Goal: Entertainment & Leisure: Consume media (video, audio)

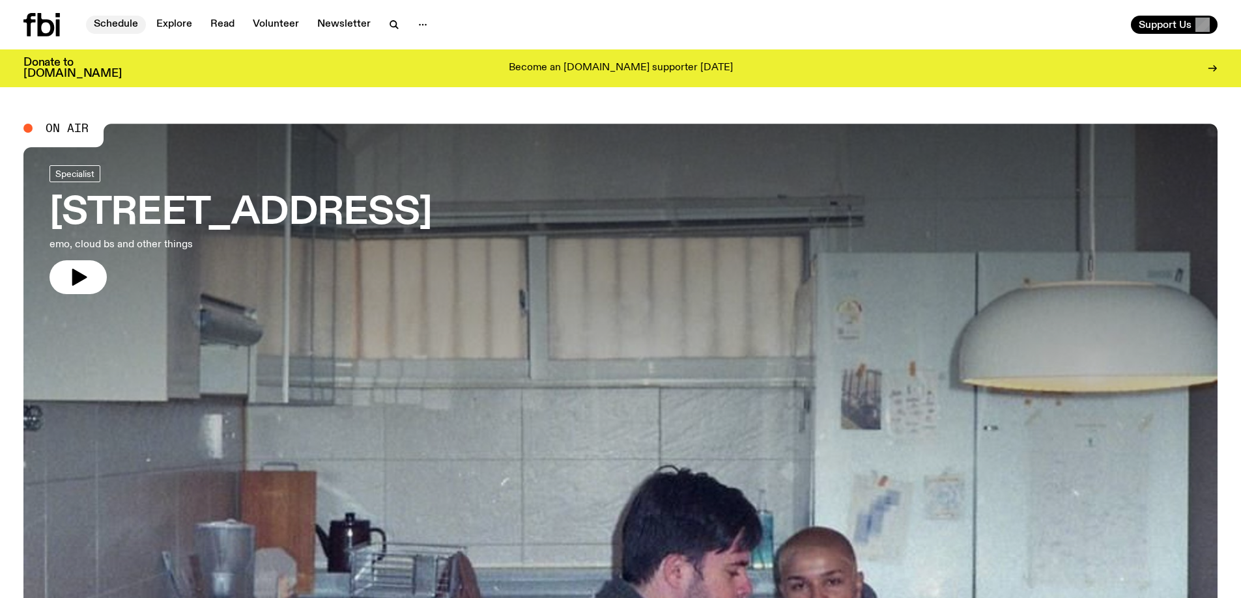
click at [114, 22] on link "Schedule" at bounding box center [116, 25] width 60 height 18
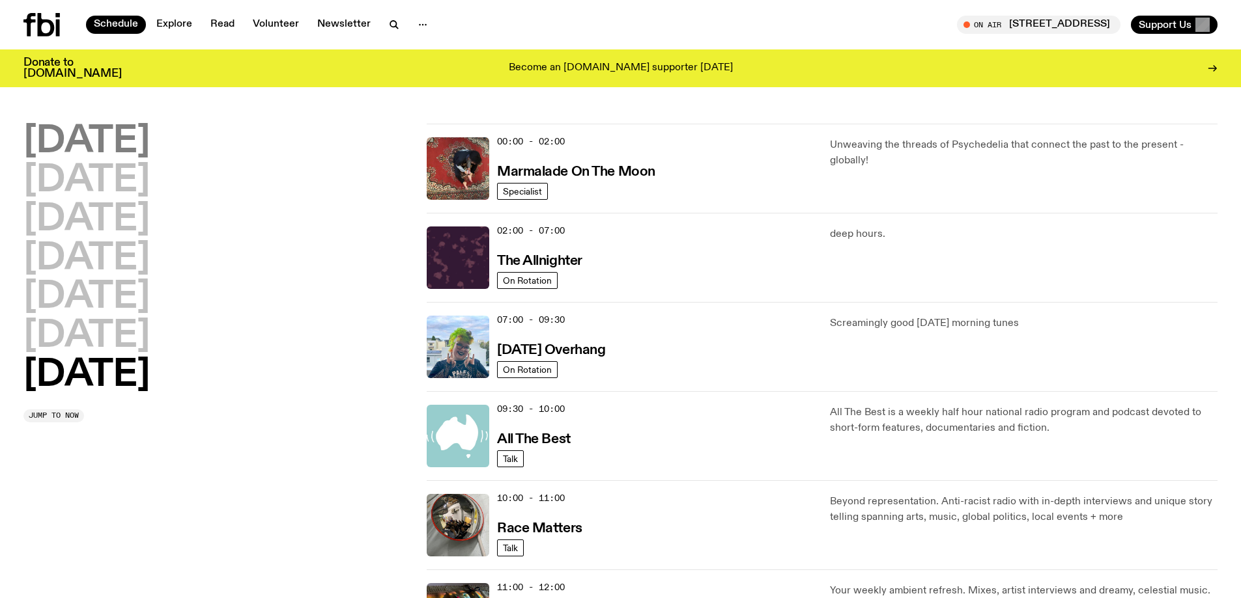
click at [95, 142] on h2 "[DATE]" at bounding box center [86, 142] width 126 height 36
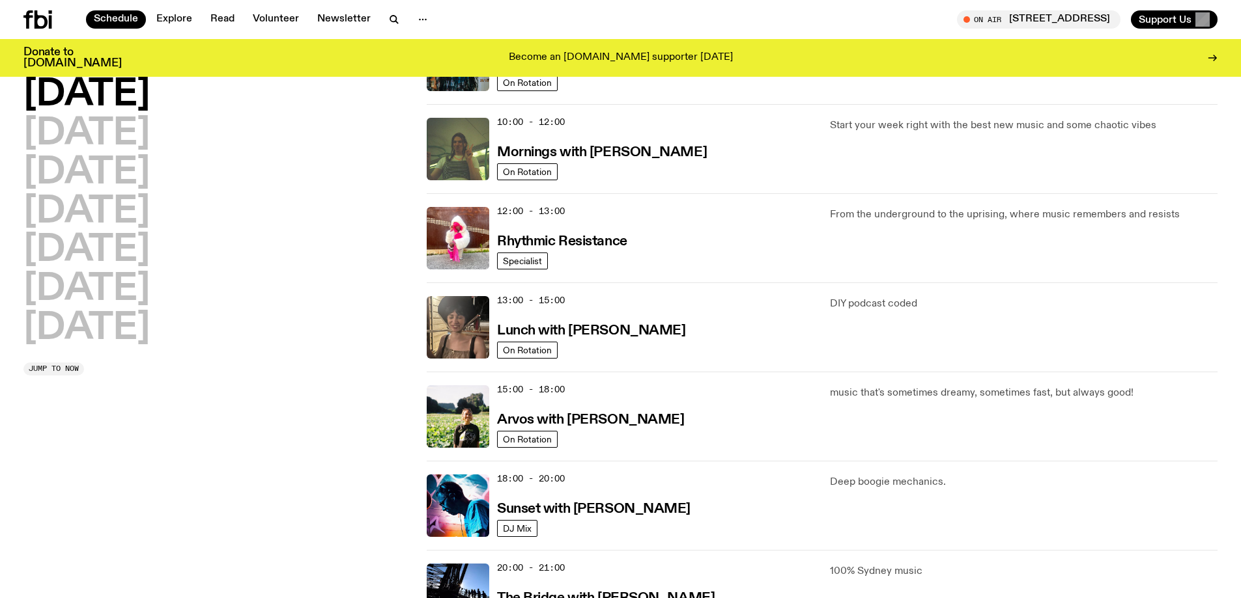
scroll to position [232, 0]
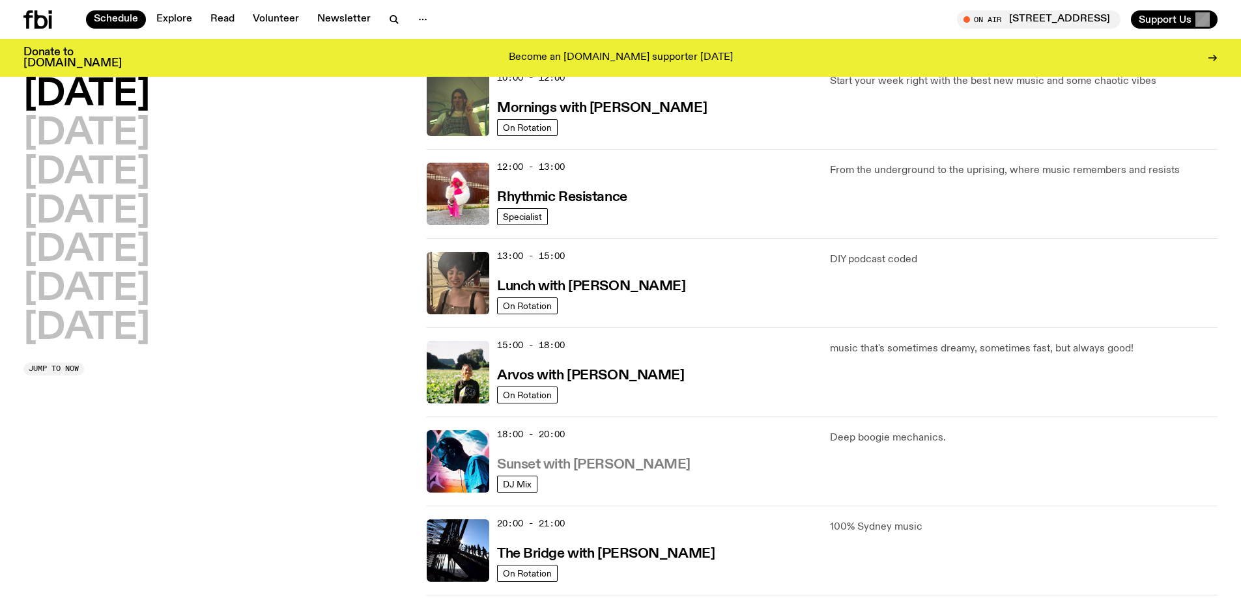
click at [567, 464] on h3 "Sunset with [PERSON_NAME]" at bounding box center [593, 465] width 193 height 14
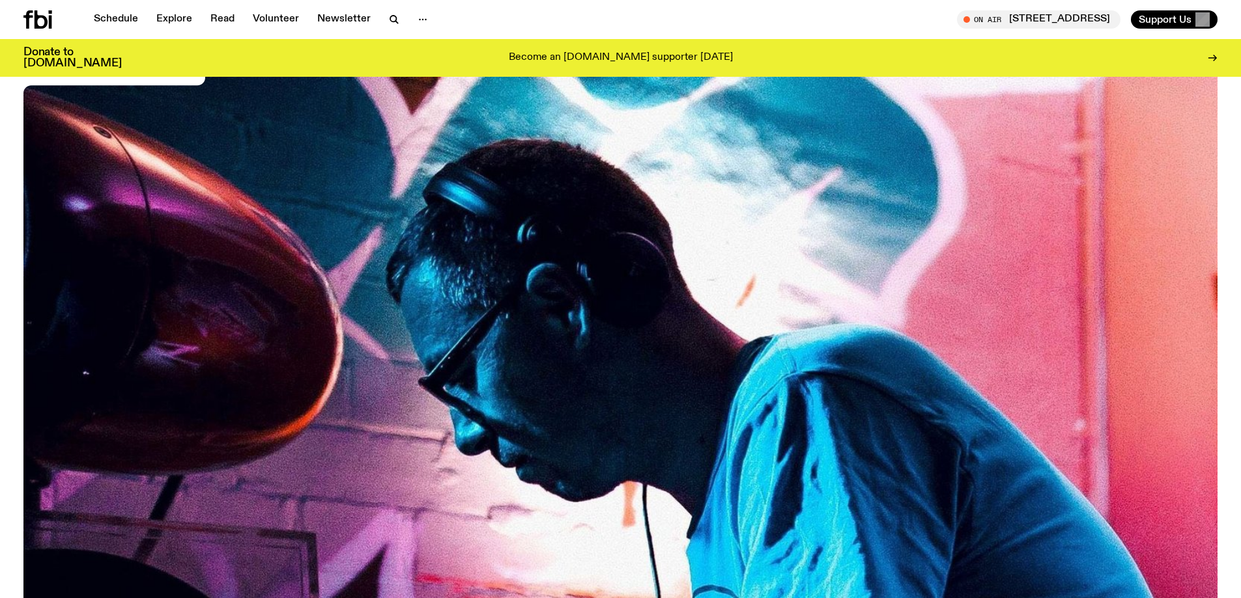
scroll to position [644, 0]
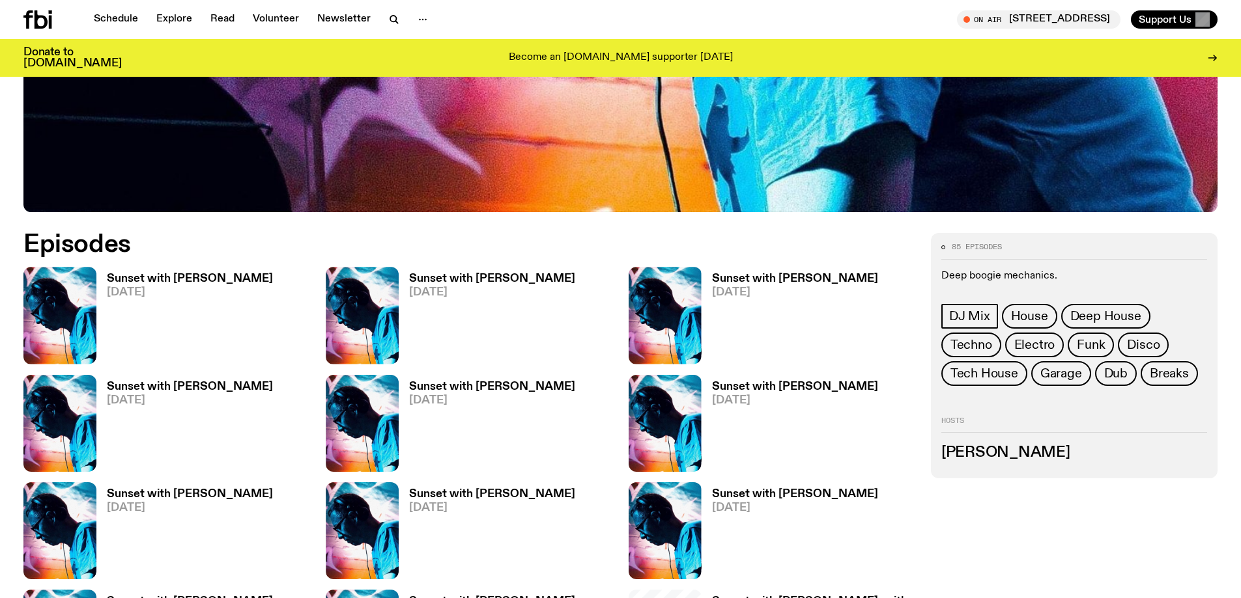
click at [167, 279] on h3 "Sunset with [PERSON_NAME]" at bounding box center [190, 279] width 166 height 11
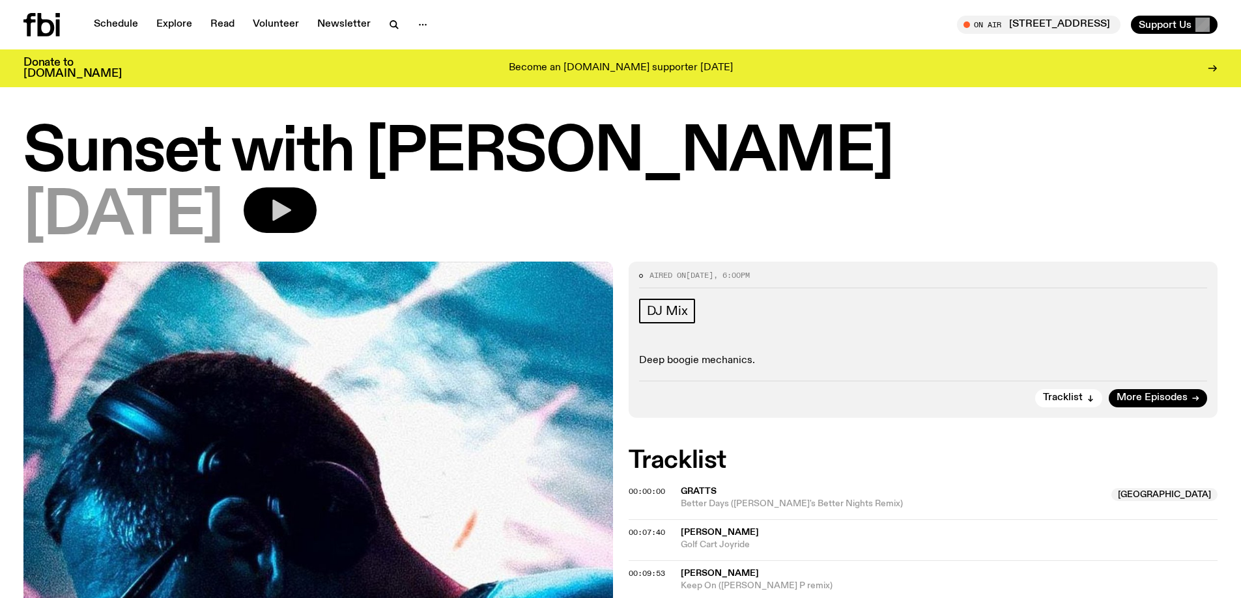
click at [316, 212] on button "button" at bounding box center [280, 211] width 73 height 46
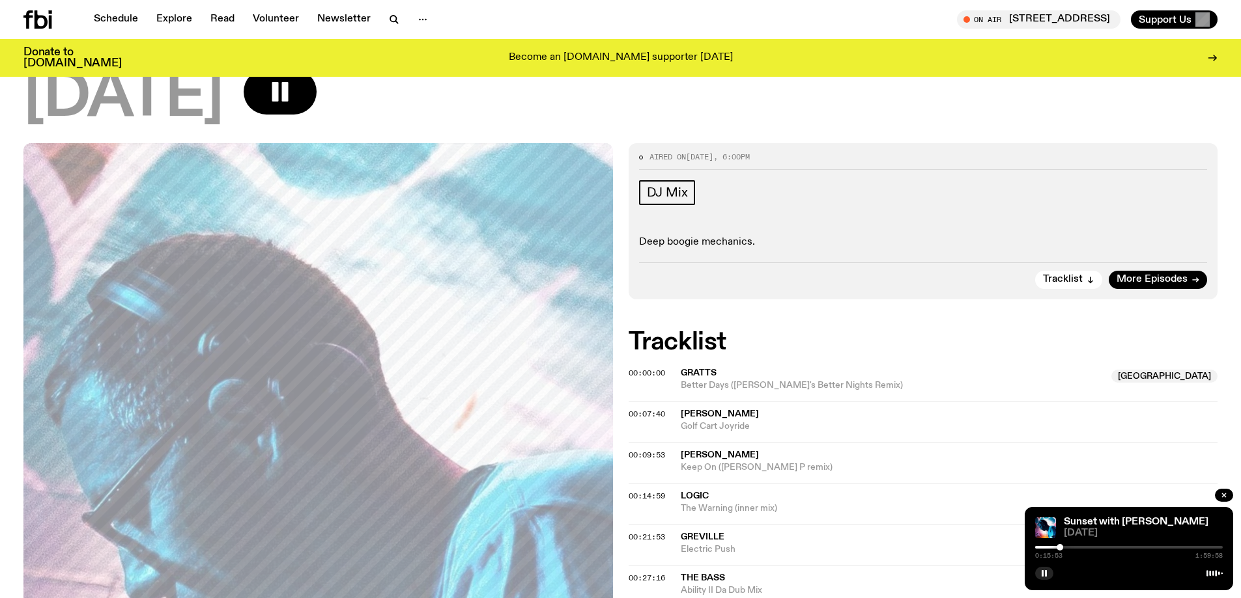
scroll to position [130, 0]
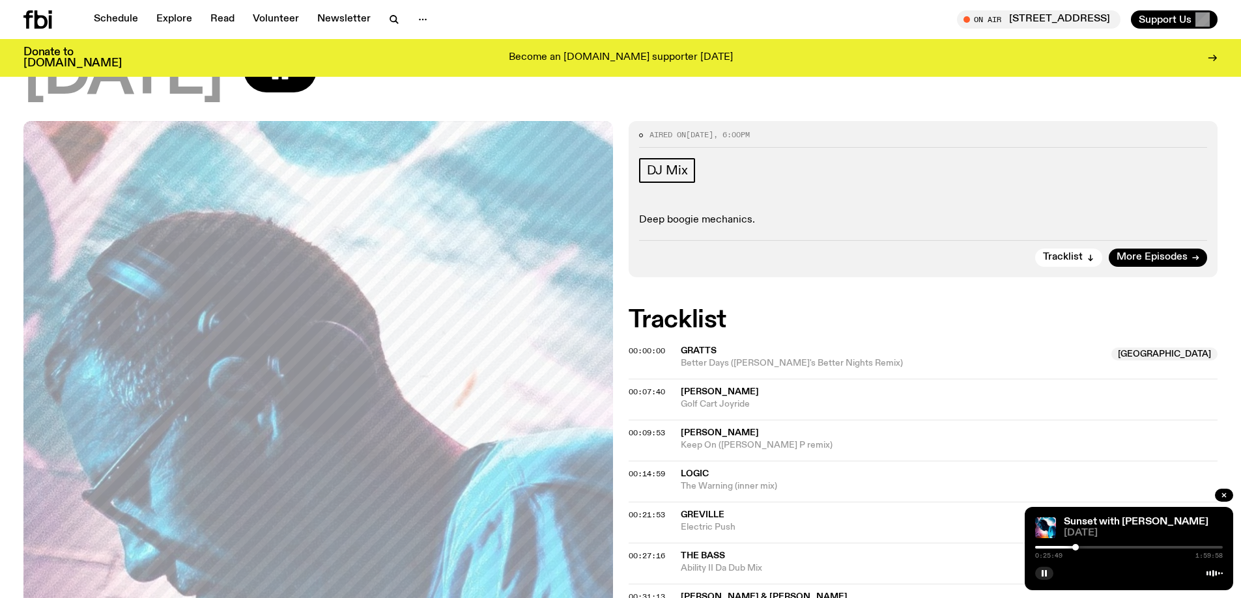
click at [845, 584] on div "00:27:16 The Bass Ability II Da Dub Mix" at bounding box center [922, 604] width 589 height 41
click at [1048, 546] on div "0:28:24 1:59:58" at bounding box center [1129, 552] width 188 height 16
click at [1048, 547] on div at bounding box center [986, 547] width 188 height 3
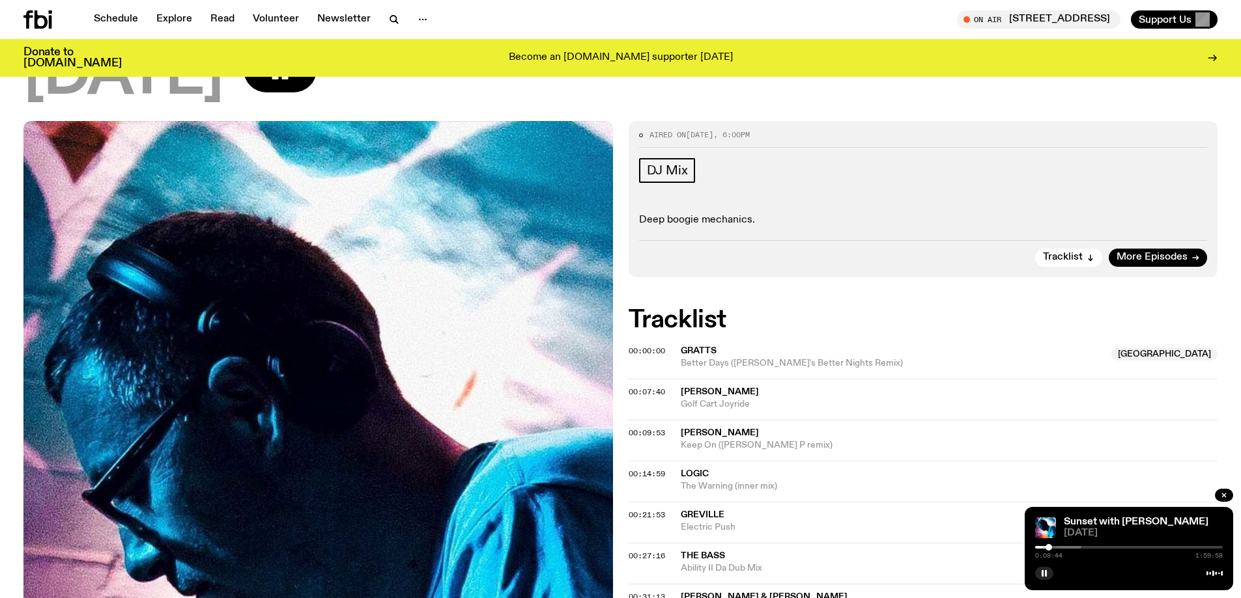
click at [1054, 546] on div at bounding box center [987, 547] width 188 height 3
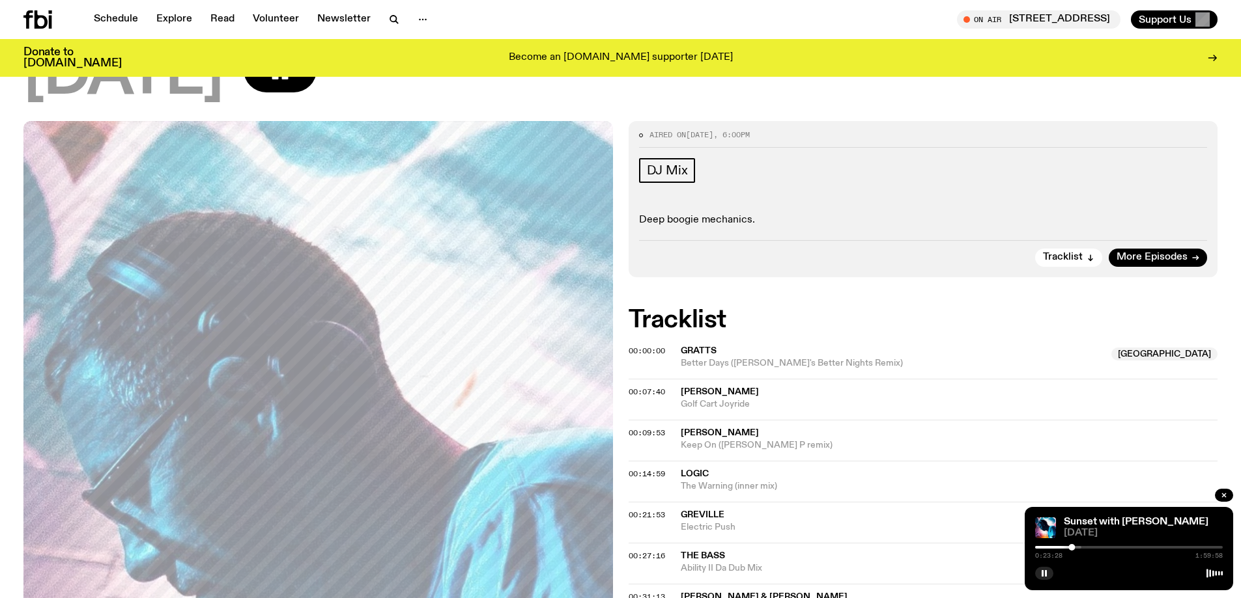
click at [1080, 547] on div at bounding box center [987, 547] width 188 height 3
